Goal: Communication & Community: Share content

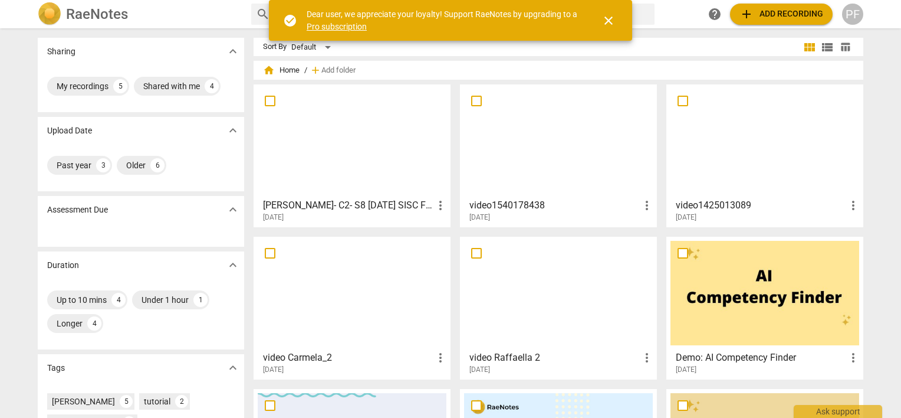
click at [363, 152] on div at bounding box center [352, 140] width 189 height 104
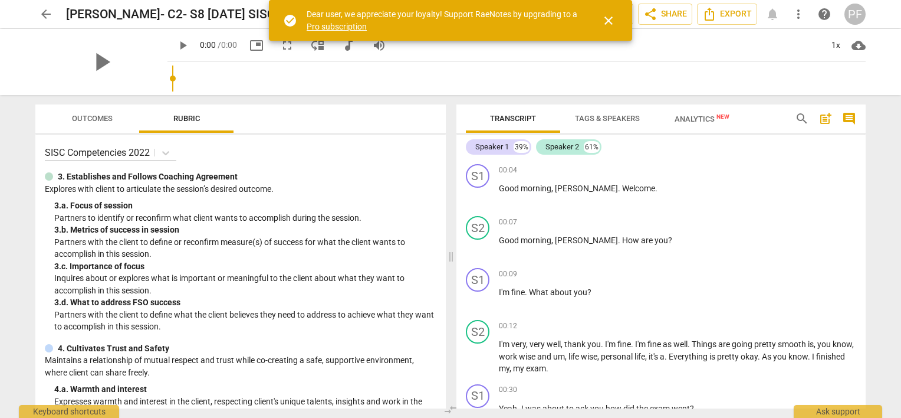
click at [74, 54] on div "play_arrow" at bounding box center [101, 62] width 132 height 66
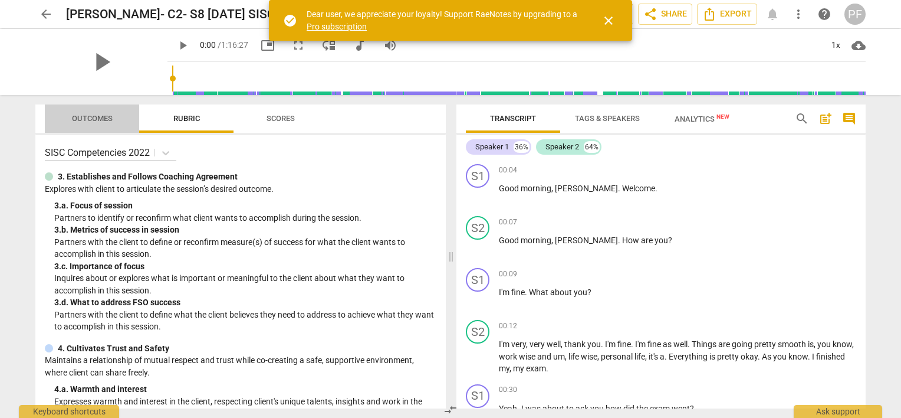
click at [99, 119] on span "Outcomes" at bounding box center [92, 118] width 41 height 9
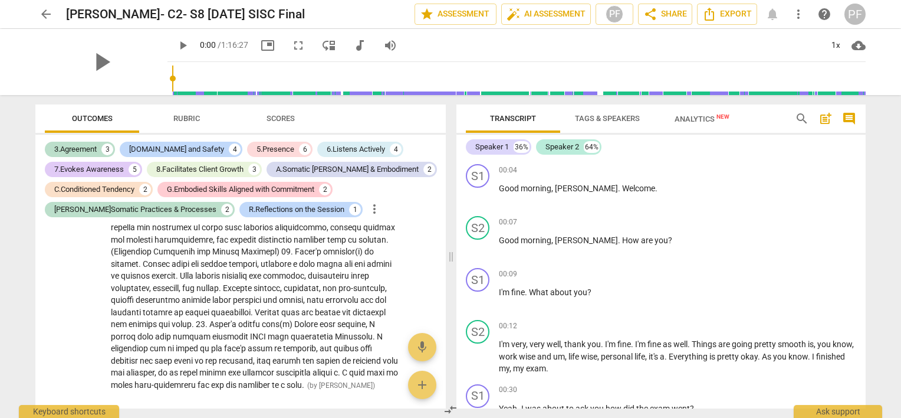
scroll to position [4854, 0]
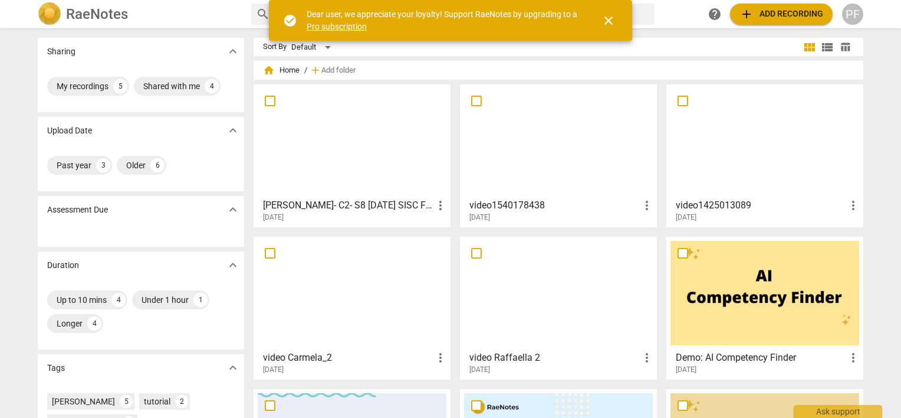
click at [320, 126] on div at bounding box center [352, 140] width 189 height 104
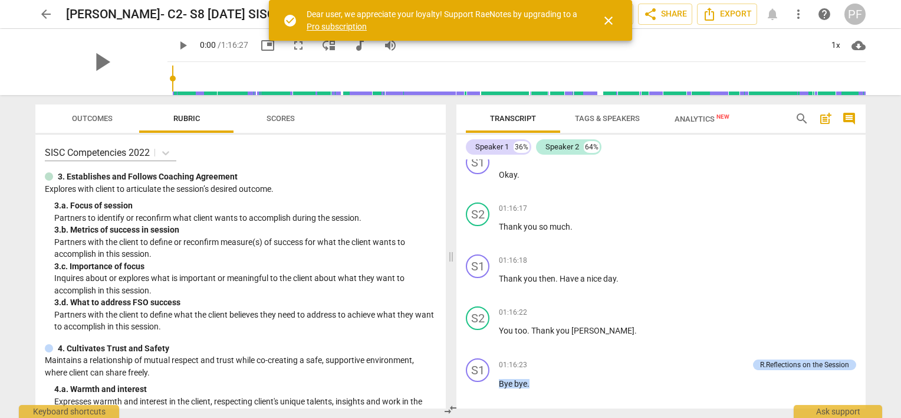
scroll to position [8945, 0]
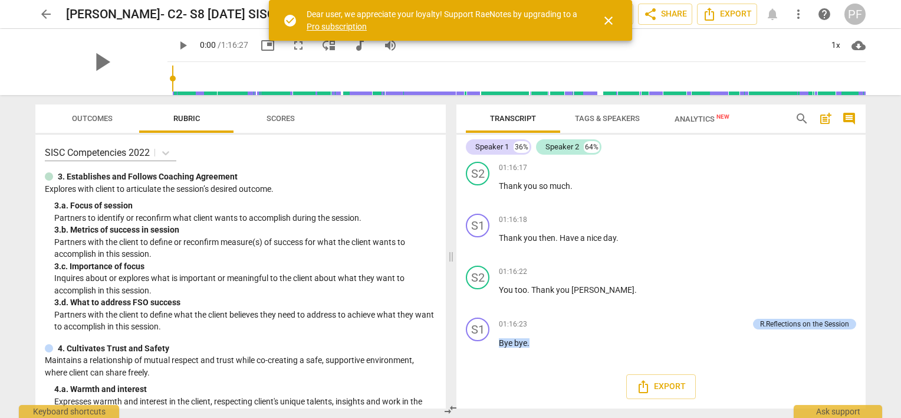
click at [609, 19] on span "close" at bounding box center [609, 21] width 14 height 14
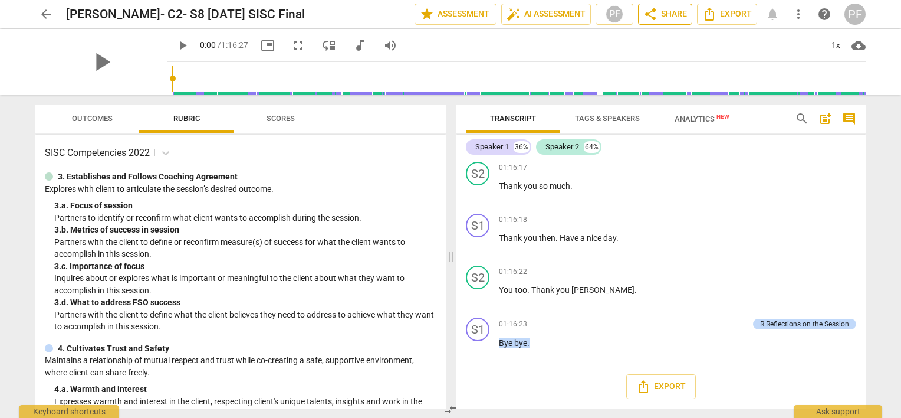
click at [660, 17] on span "share Share" at bounding box center [665, 14] width 44 height 14
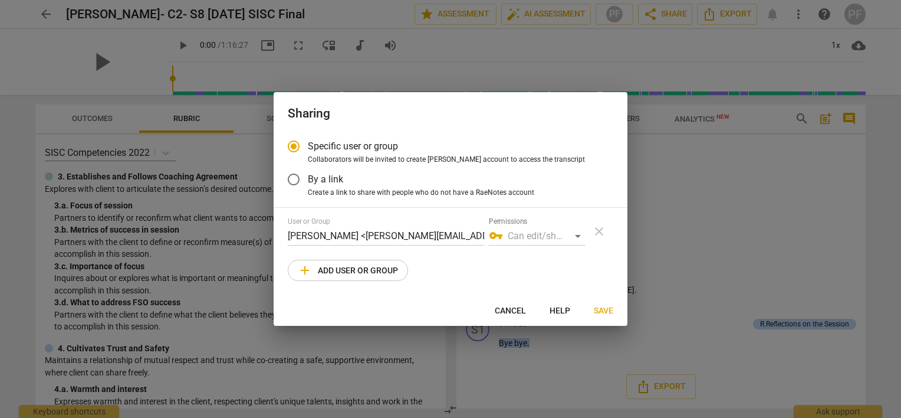
click at [382, 269] on span "add Add user or group" at bounding box center [348, 270] width 100 height 14
radio input "false"
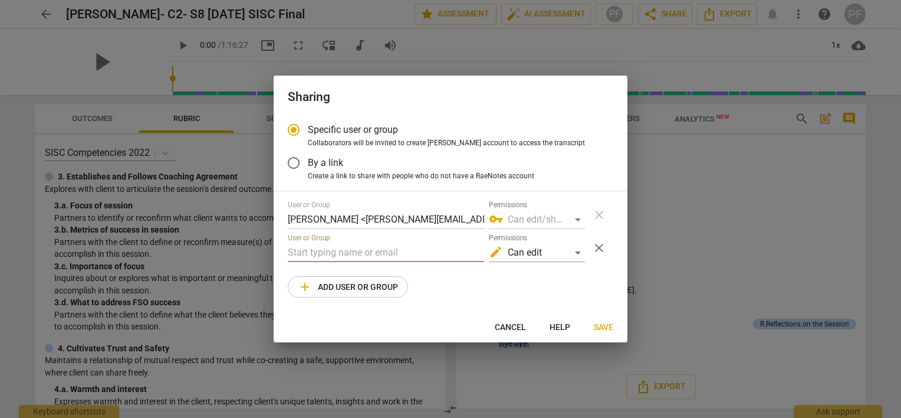
click at [382, 256] on input "text" at bounding box center [386, 252] width 196 height 19
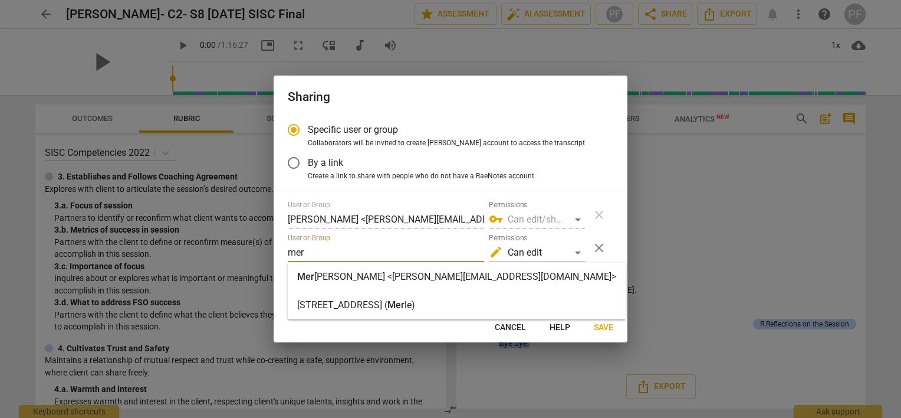
type input "mer"
click at [388, 277] on strong "[PERSON_NAME] <[PERSON_NAME][EMAIL_ADDRESS][DOMAIN_NAME]>" at bounding box center [465, 276] width 302 height 11
radio input "false"
type input "[PERSON_NAME] <[EMAIL_ADDRESS][DOMAIN_NAME]>"
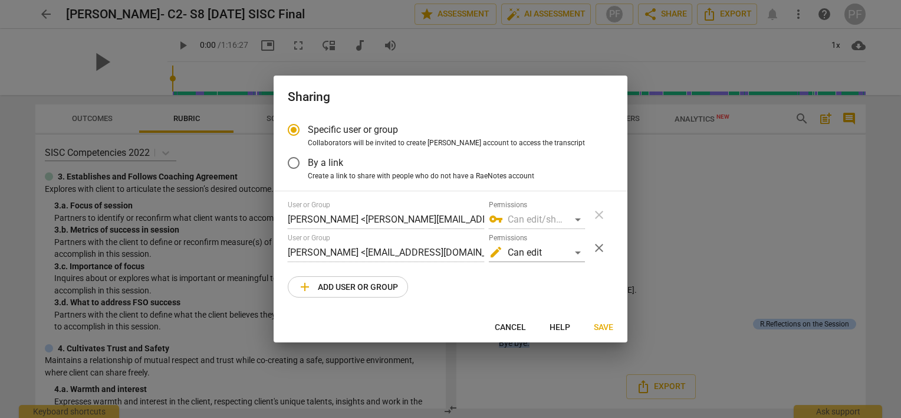
click at [576, 219] on div "vpn_key Can edit/share" at bounding box center [537, 219] width 96 height 19
click at [577, 219] on div "vpn_key Can edit/share" at bounding box center [537, 219] width 96 height 19
click at [580, 254] on div "edit Can edit" at bounding box center [537, 252] width 96 height 19
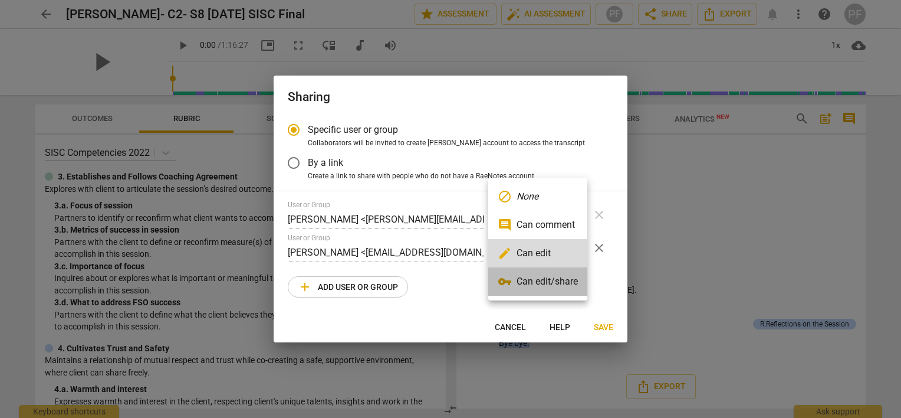
click at [564, 283] on li "vpn_key Can edit/share" at bounding box center [537, 281] width 99 height 28
radio input "false"
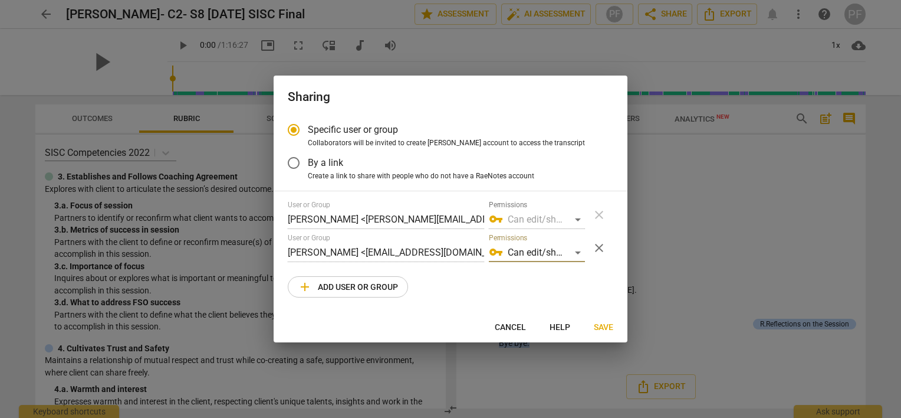
click at [599, 328] on span "Save" at bounding box center [603, 327] width 19 height 12
